Goal: Complete application form

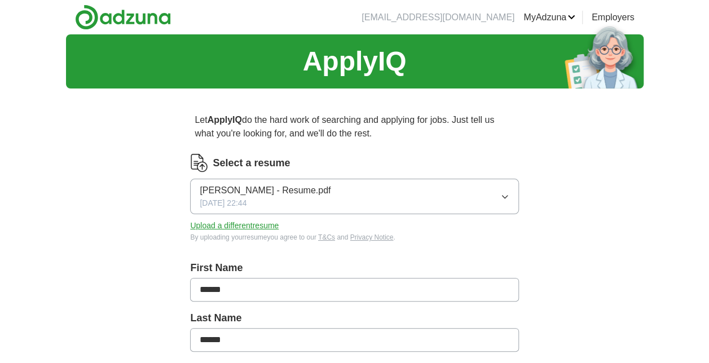
click at [501, 201] on button "[PERSON_NAME] - Resume.pdf [DATE] 22:44" at bounding box center [354, 197] width 328 height 36
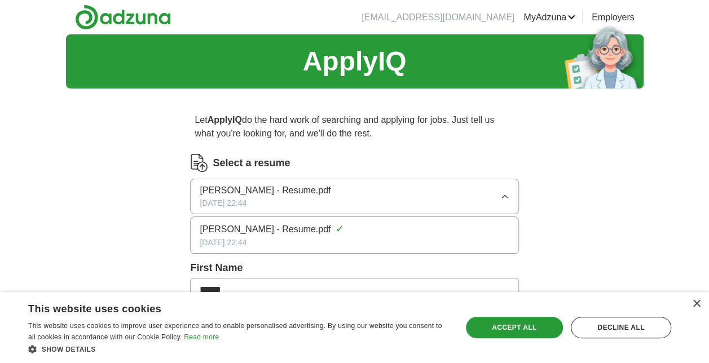
click at [232, 193] on span "[PERSON_NAME] - Resume.pdf" at bounding box center [265, 191] width 131 height 14
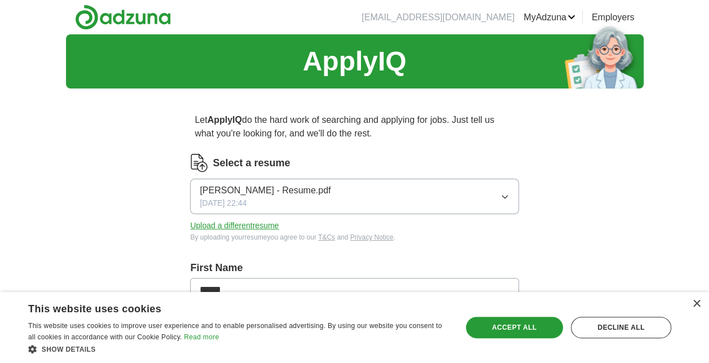
click at [237, 227] on button "Upload a different resume" at bounding box center [234, 226] width 89 height 12
click at [255, 223] on button "Upload a different resume" at bounding box center [234, 226] width 89 height 12
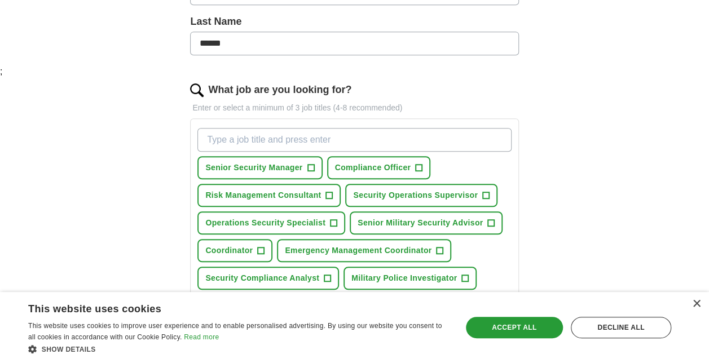
scroll to position [296, 0]
click at [308, 165] on span "+" at bounding box center [310, 168] width 7 height 9
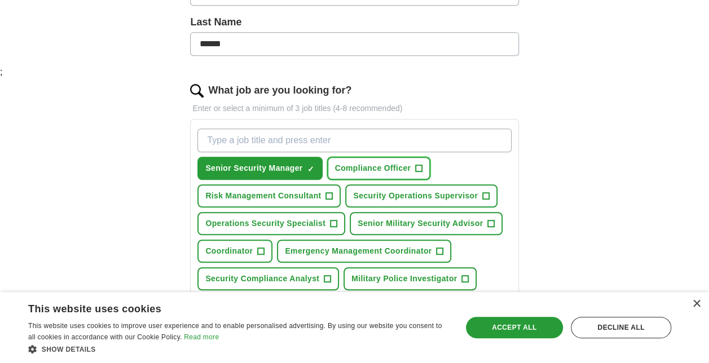
click at [355, 164] on span "Compliance Officer" at bounding box center [373, 168] width 76 height 12
click at [325, 185] on button "Risk Management Consultant +" at bounding box center [268, 195] width 143 height 23
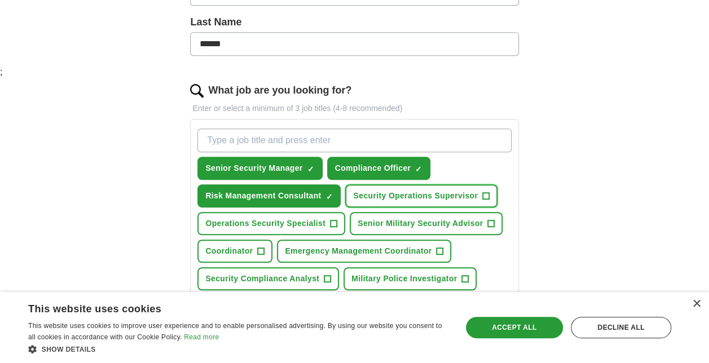
click at [384, 194] on span "Security Operations Supervisor" at bounding box center [415, 196] width 125 height 12
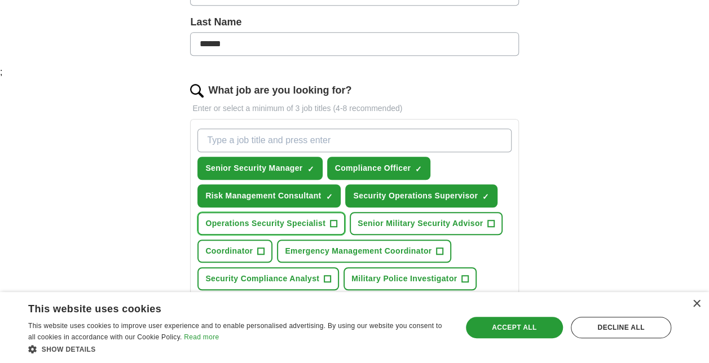
click at [307, 229] on button "Operations Security Specialist +" at bounding box center [271, 223] width 148 height 23
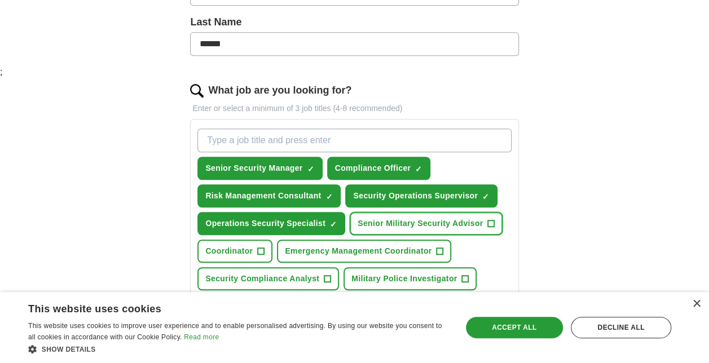
click at [391, 219] on span "Senior Military Security Advisor" at bounding box center [419, 224] width 125 height 12
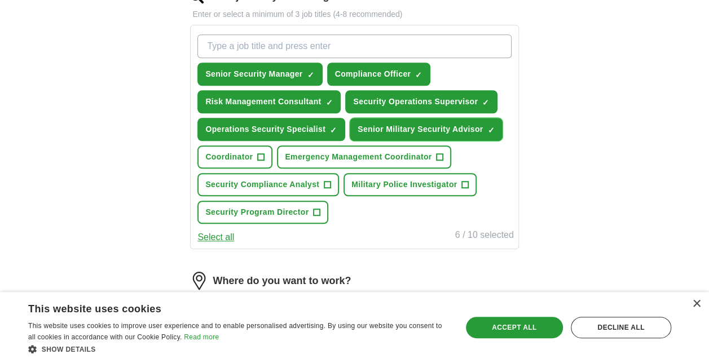
scroll to position [391, 0]
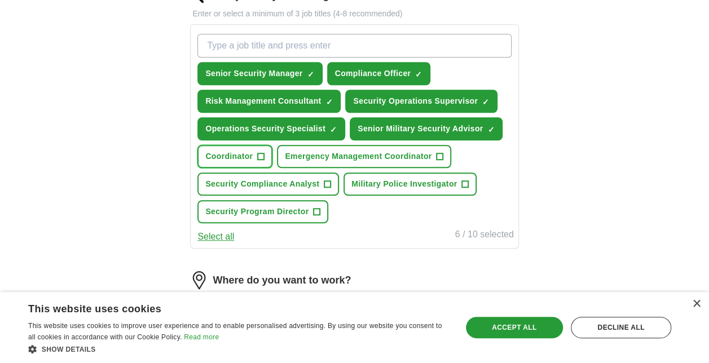
click at [235, 159] on span "Coordinator" at bounding box center [228, 157] width 47 height 12
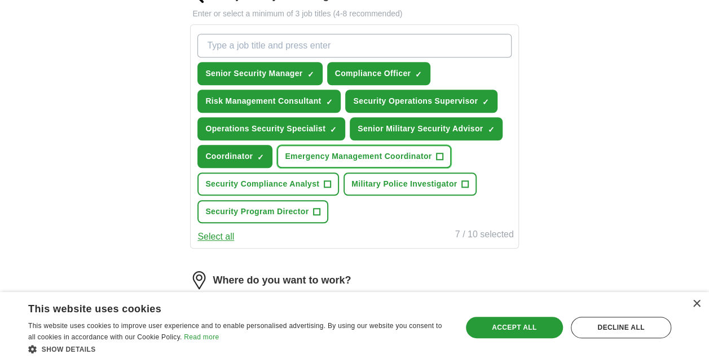
click at [302, 153] on span "Emergency Management Coordinator" at bounding box center [358, 157] width 147 height 12
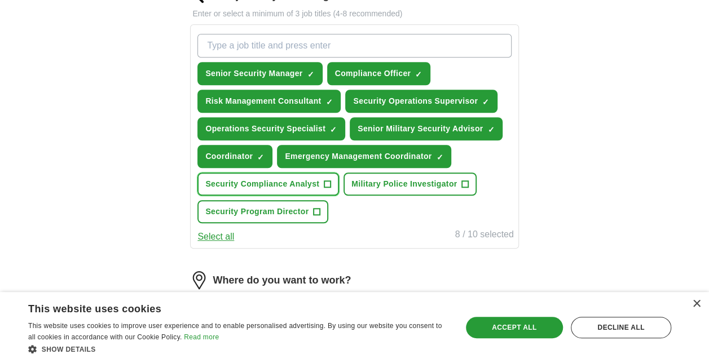
click at [280, 180] on span "Security Compliance Analyst" at bounding box center [262, 184] width 114 height 12
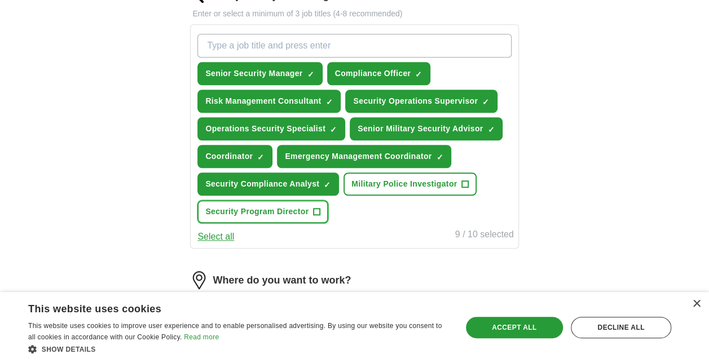
click at [278, 211] on span "Security Program Director" at bounding box center [256, 212] width 103 height 12
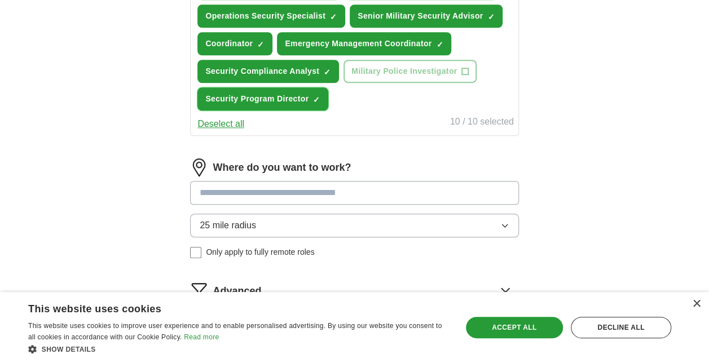
scroll to position [586, 0]
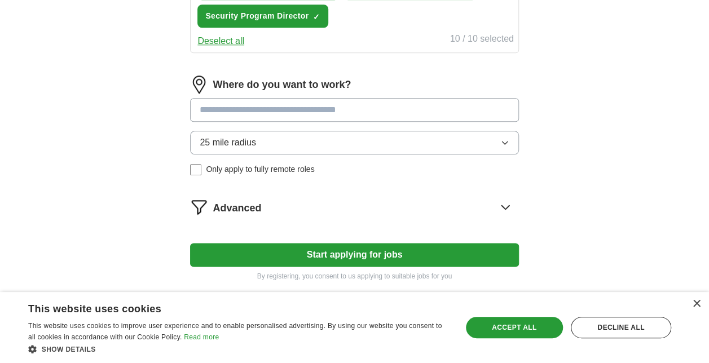
click at [267, 103] on input at bounding box center [354, 110] width 328 height 24
type input "******"
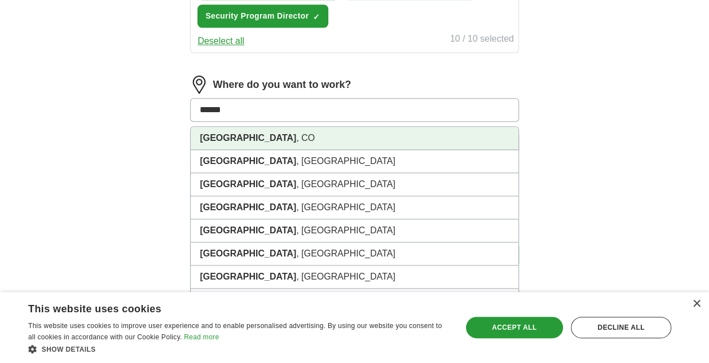
click at [235, 132] on li "[GEOGRAPHIC_DATA] , [GEOGRAPHIC_DATA]" at bounding box center [354, 138] width 327 height 23
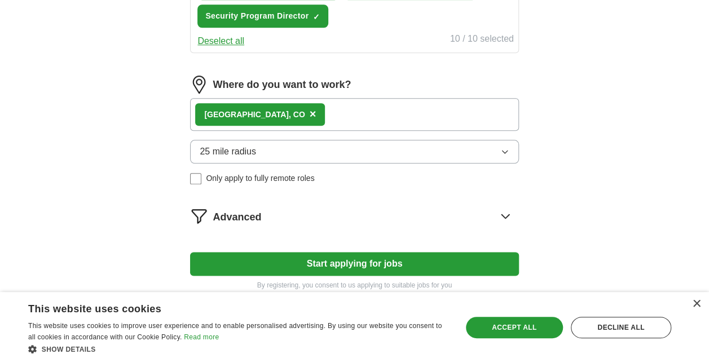
click at [351, 263] on button "Start applying for jobs" at bounding box center [354, 264] width 328 height 24
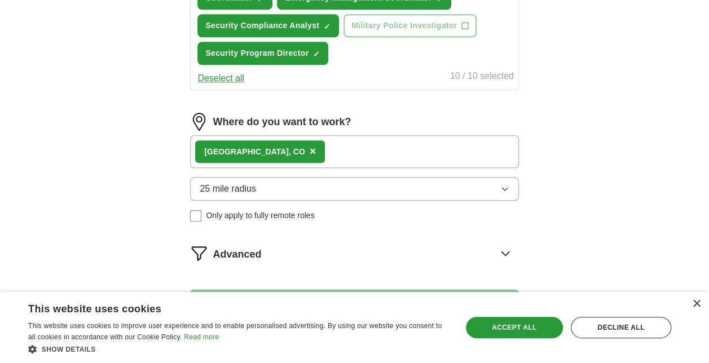
select select "**"
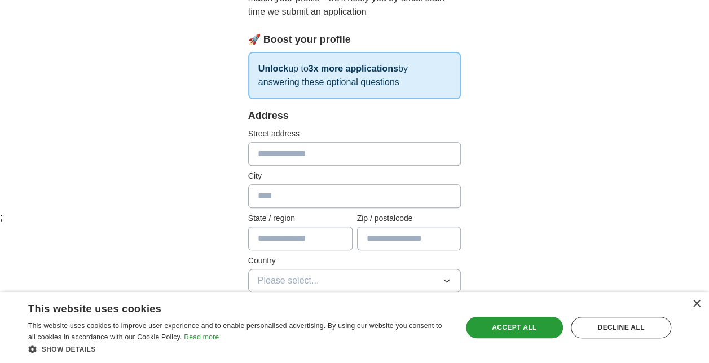
scroll to position [151, 0]
click at [289, 148] on input "text" at bounding box center [354, 153] width 213 height 24
type input "**********"
type input "******"
type input "**"
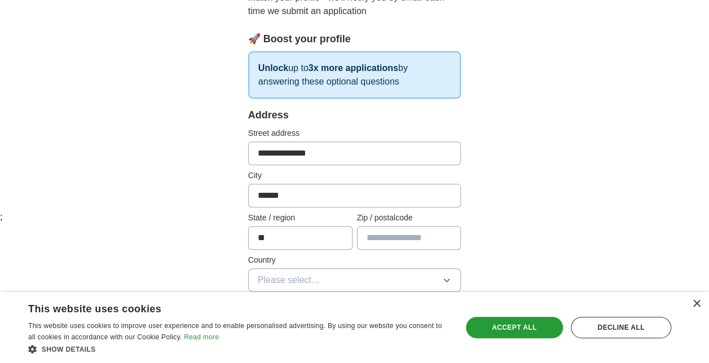
type input "*****"
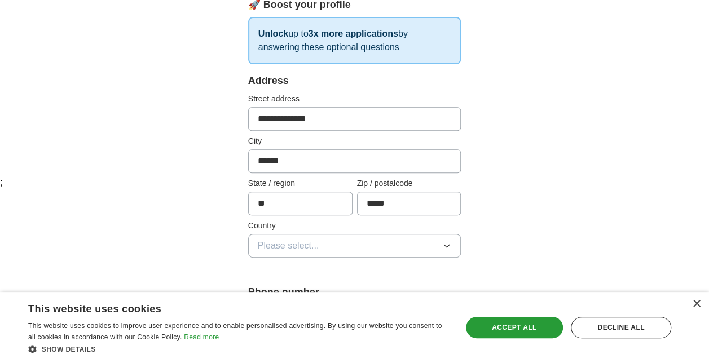
scroll to position [247, 0]
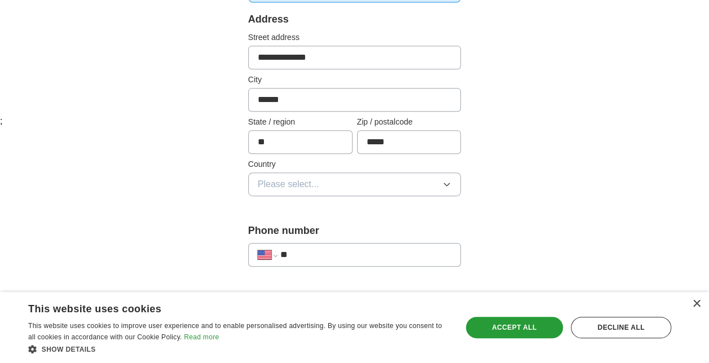
click at [338, 185] on button "Please select..." at bounding box center [354, 185] width 213 height 24
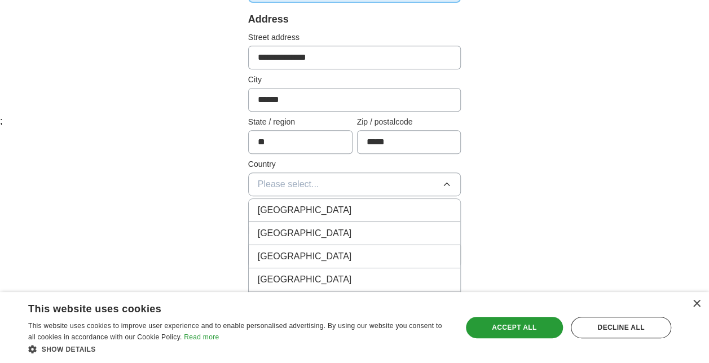
click at [288, 227] on span "[GEOGRAPHIC_DATA]" at bounding box center [305, 234] width 94 height 14
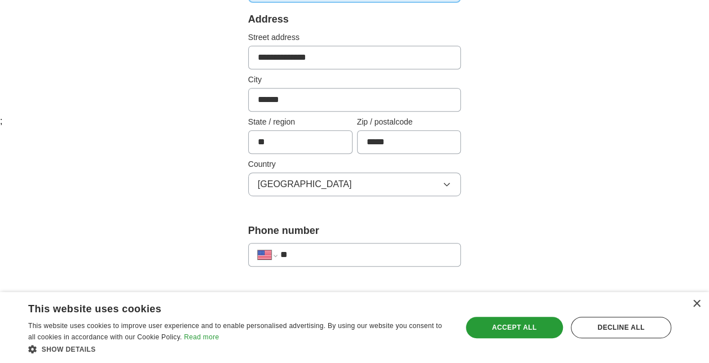
click at [215, 205] on div "**********" at bounding box center [354, 339] width 289 height 977
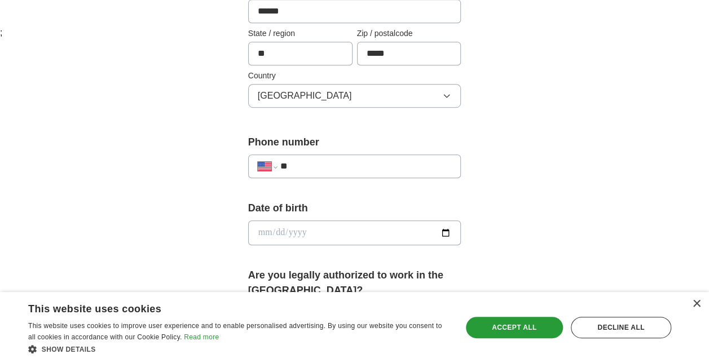
click at [351, 167] on input "**" at bounding box center [365, 167] width 171 height 14
type input "**********"
click at [293, 236] on input "date" at bounding box center [354, 232] width 213 height 25
click at [265, 233] on input "date" at bounding box center [354, 232] width 213 height 25
type input "**********"
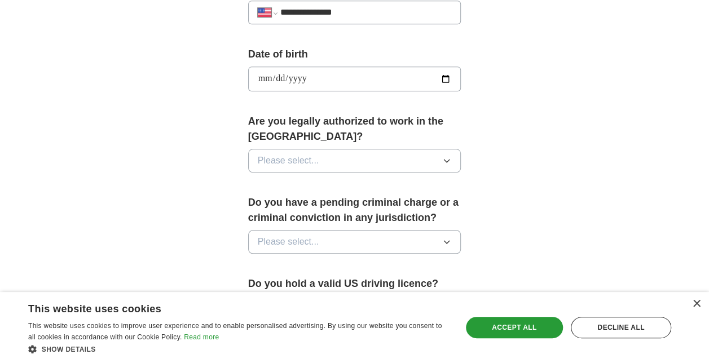
scroll to position [490, 0]
click at [324, 157] on button "Please select..." at bounding box center [354, 160] width 213 height 24
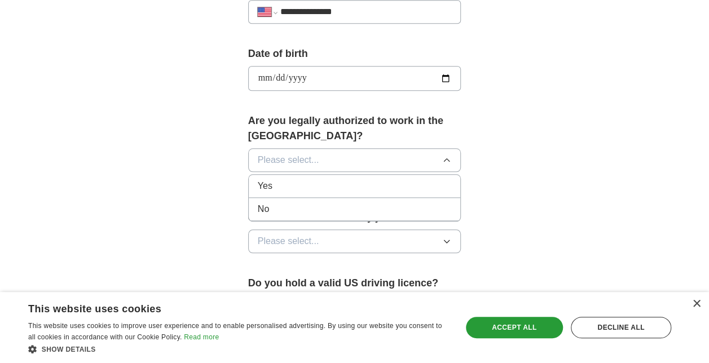
click at [294, 179] on div "Yes" at bounding box center [355, 186] width 194 height 14
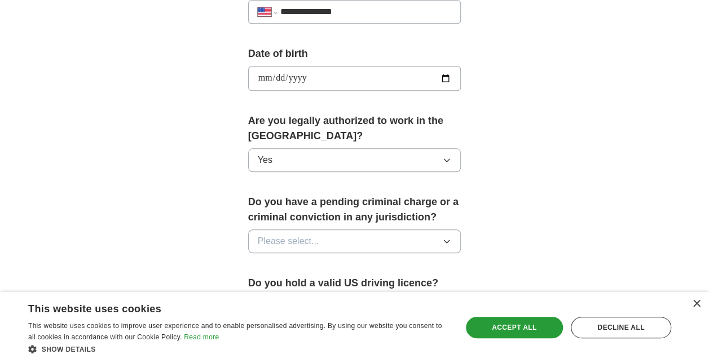
scroll to position [587, 0]
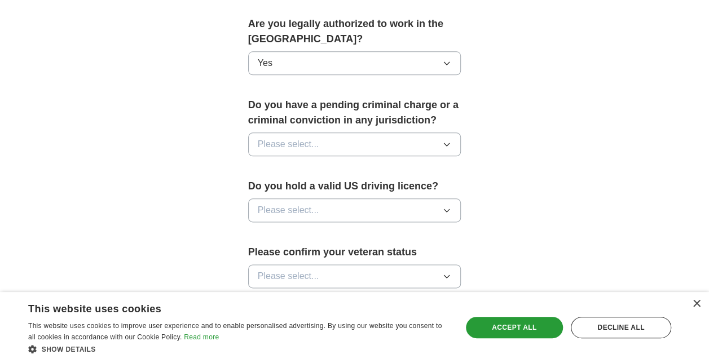
click at [339, 129] on div "Do you have a pending criminal charge or a criminal conviction in any jurisdict…" at bounding box center [354, 132] width 213 height 68
click at [322, 139] on button "Please select..." at bounding box center [354, 144] width 213 height 24
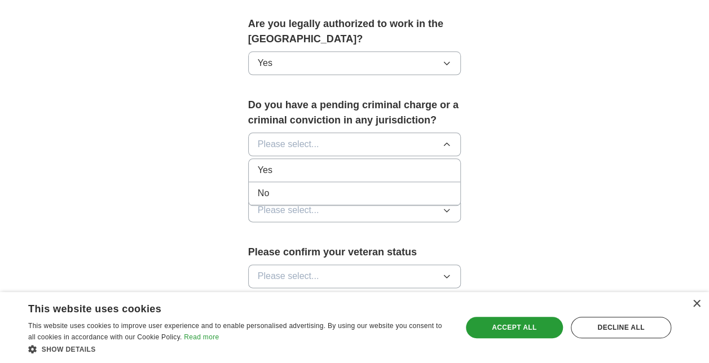
click at [284, 187] on div "No" at bounding box center [355, 194] width 194 height 14
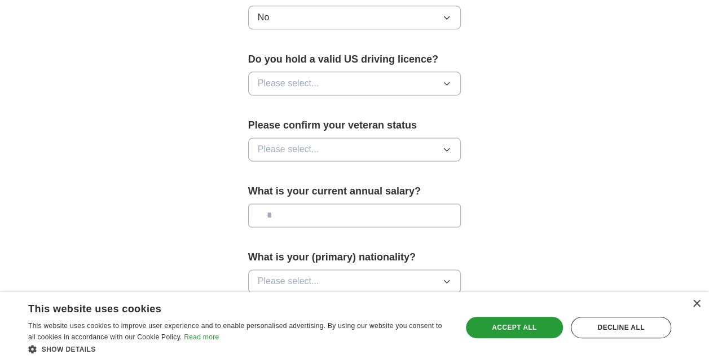
scroll to position [714, 0]
click at [356, 71] on button "Please select..." at bounding box center [354, 83] width 213 height 24
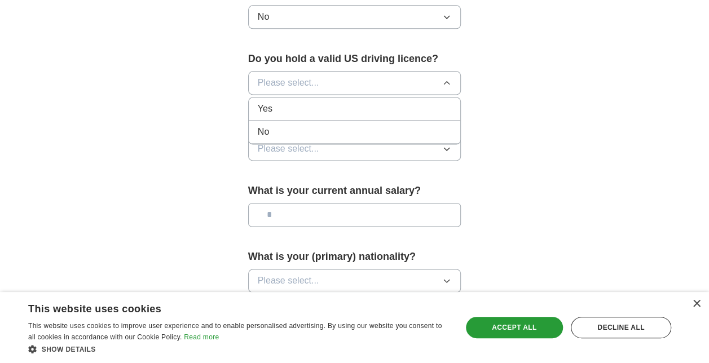
click at [277, 79] on span "Please select..." at bounding box center [288, 83] width 61 height 14
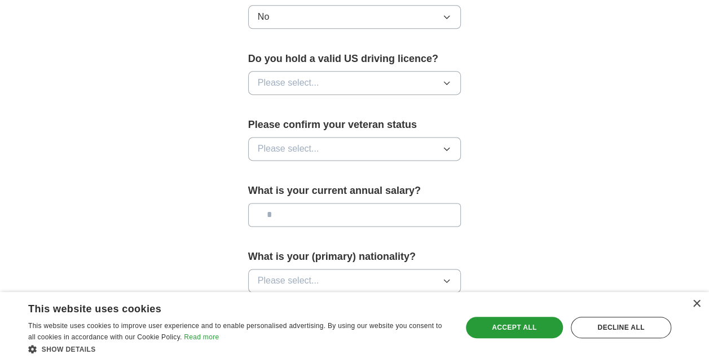
click at [272, 76] on span "Please select..." at bounding box center [288, 83] width 61 height 14
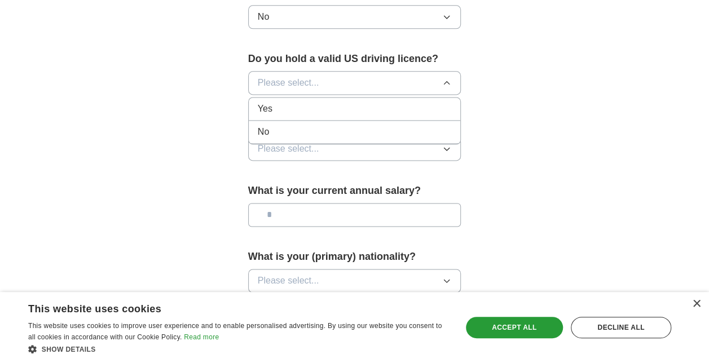
click at [268, 112] on li "Yes" at bounding box center [355, 109] width 212 height 23
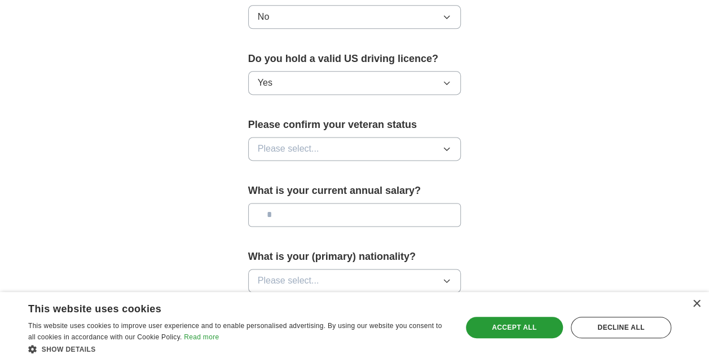
click at [283, 145] on span "Please select..." at bounding box center [288, 149] width 61 height 14
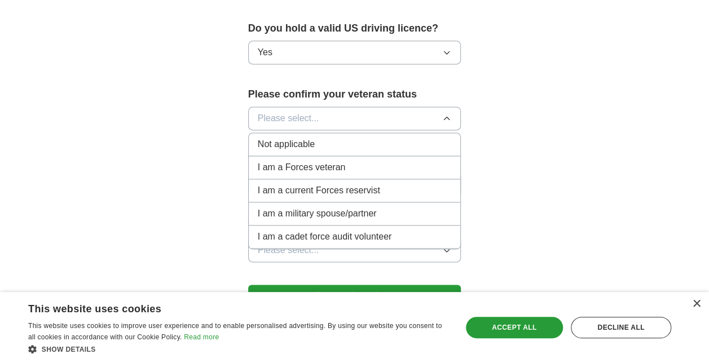
scroll to position [750, 0]
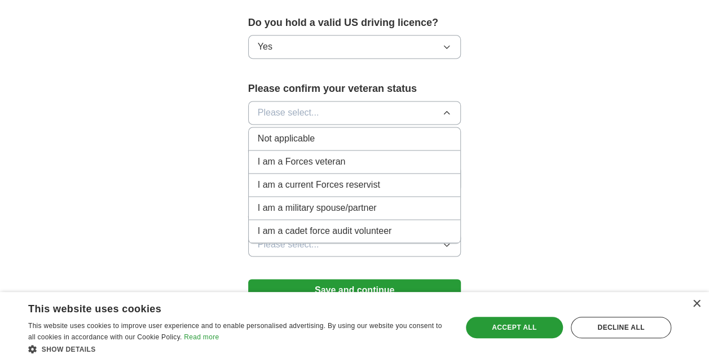
click at [315, 183] on span "I am a current Forces reservist" at bounding box center [319, 185] width 122 height 14
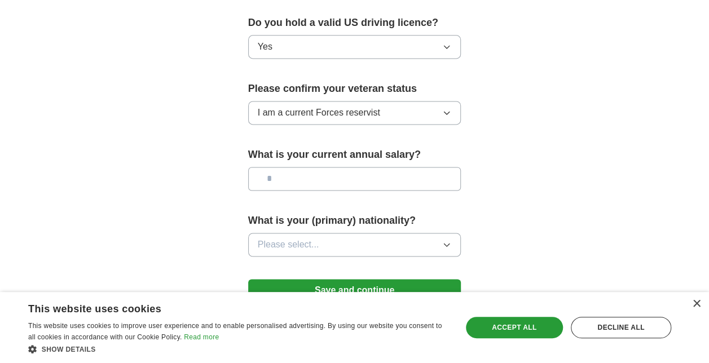
click at [290, 169] on input "text" at bounding box center [354, 179] width 213 height 24
type input "*******"
click at [297, 238] on span "Please select..." at bounding box center [288, 245] width 61 height 14
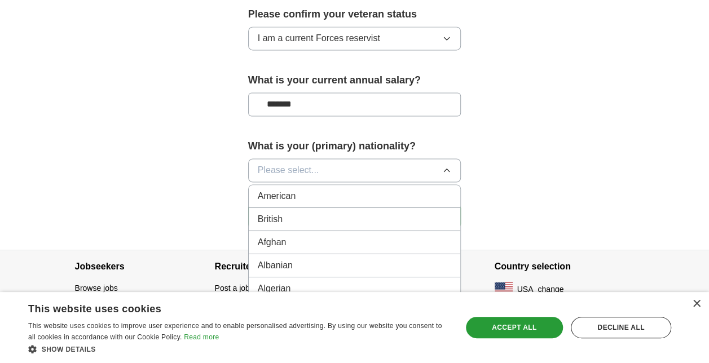
scroll to position [867, 0]
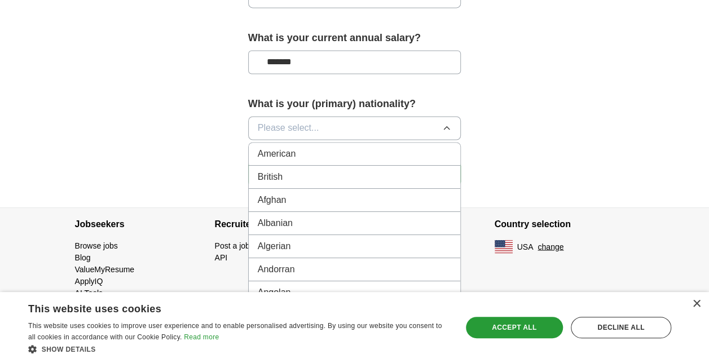
click at [276, 151] on span "American" at bounding box center [277, 154] width 38 height 14
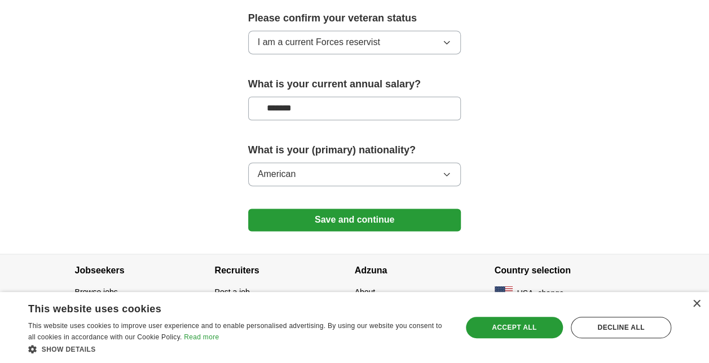
click at [341, 218] on button "Save and continue" at bounding box center [354, 220] width 213 height 23
